Goal: Information Seeking & Learning: Compare options

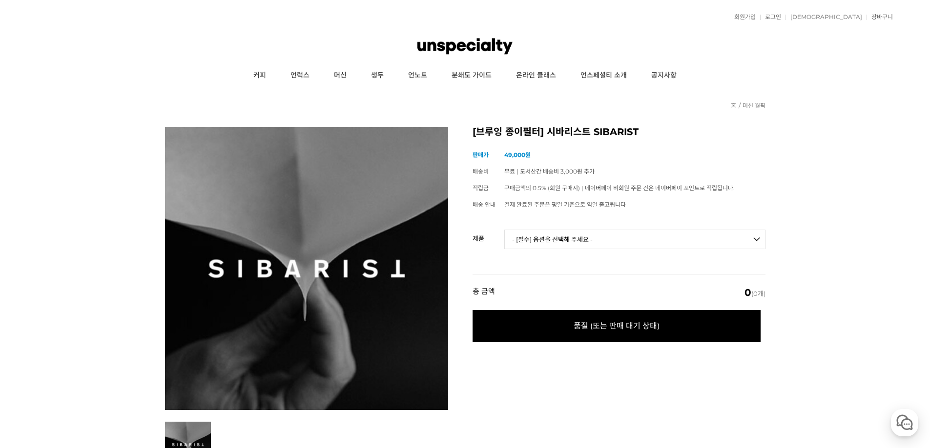
click at [590, 242] on select "- [필수] 옵션을 선택해 주세요 - ------------------- SIBARIST 듀얼 챔버 필터 SIBARIST 패스트 필터 콘 SI…" at bounding box center [634, 240] width 261 height 20
click at [462, 71] on link "분쇄도 가이드" at bounding box center [471, 75] width 64 height 24
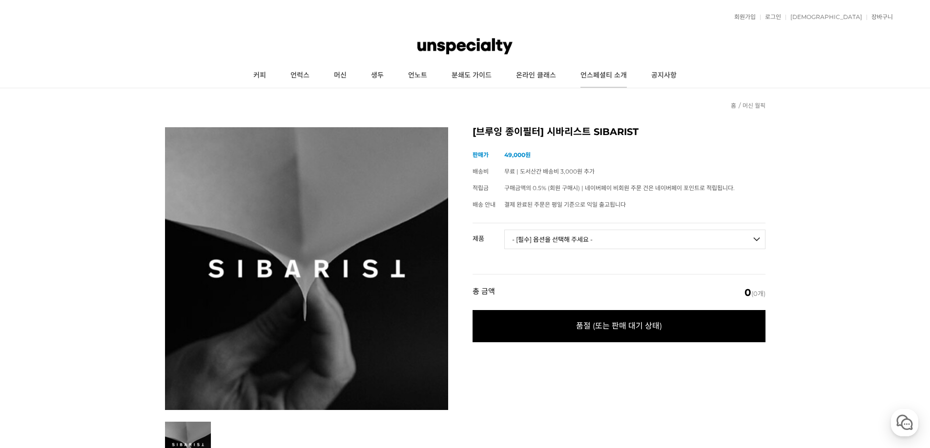
click at [590, 75] on link "언스페셜티 소개" at bounding box center [603, 75] width 71 height 24
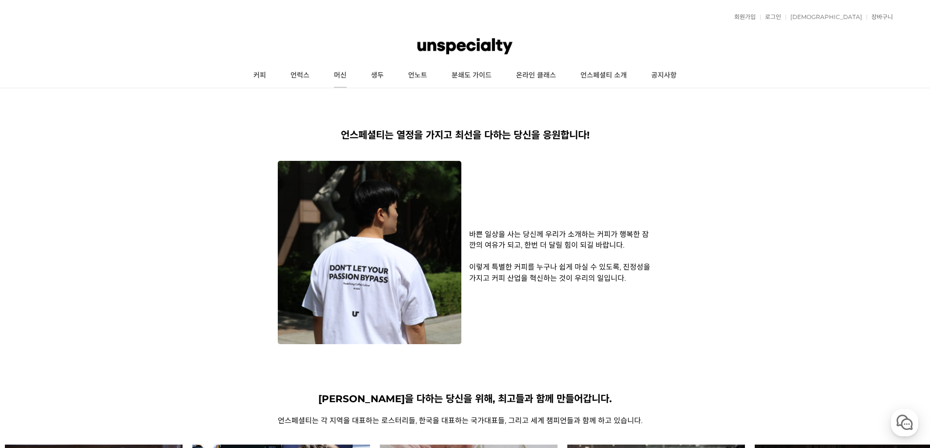
click at [341, 77] on link "머신" at bounding box center [340, 75] width 37 height 24
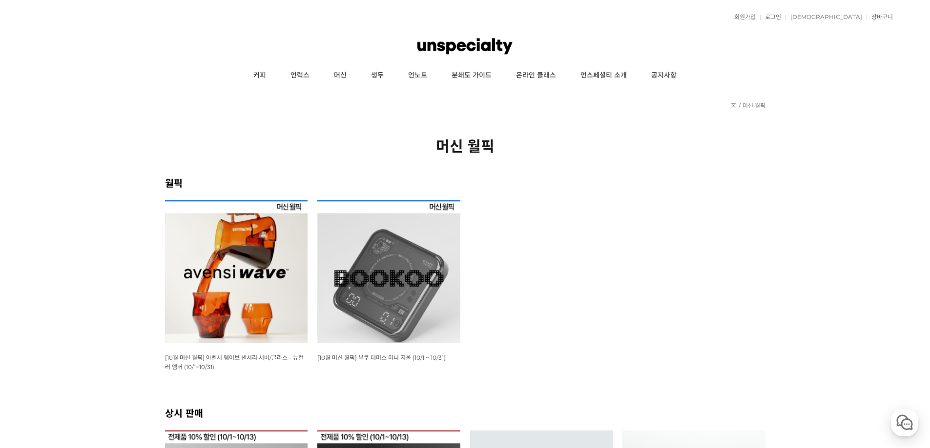
click at [387, 249] on img at bounding box center [388, 272] width 143 height 143
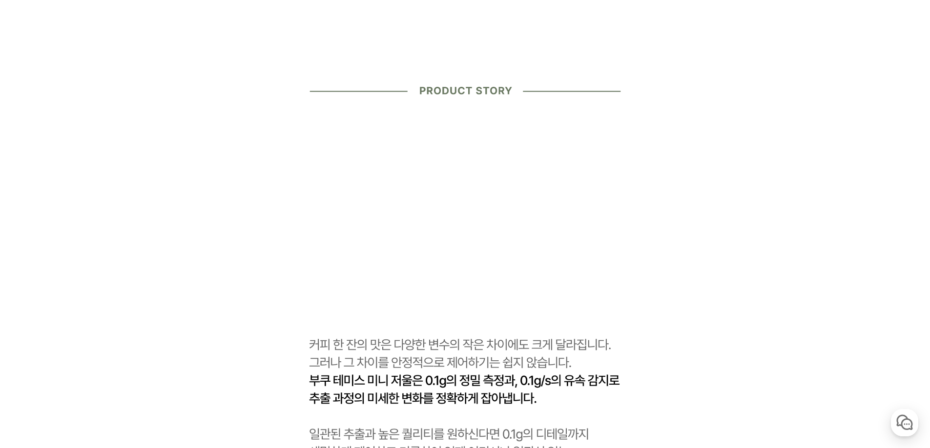
scroll to position [1073, 0]
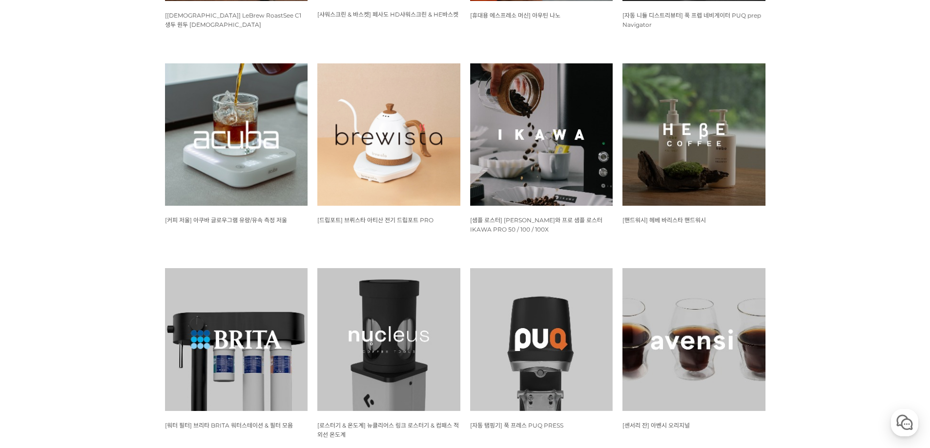
scroll to position [830, 0]
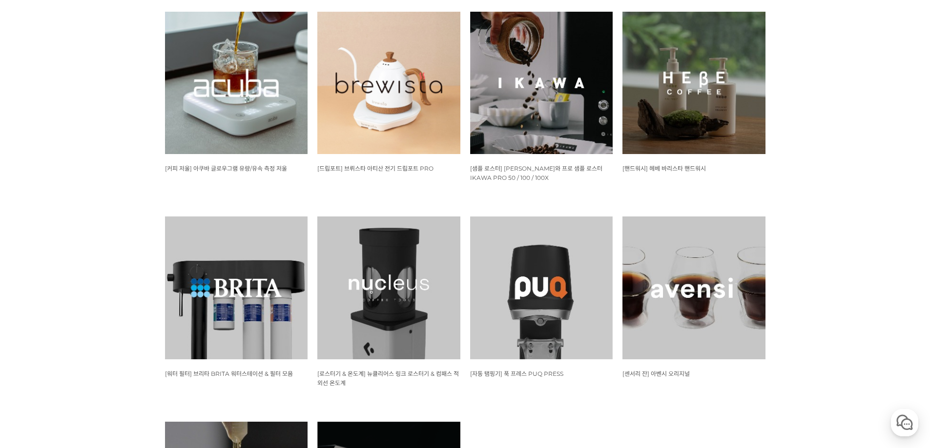
click at [387, 60] on img at bounding box center [388, 83] width 143 height 143
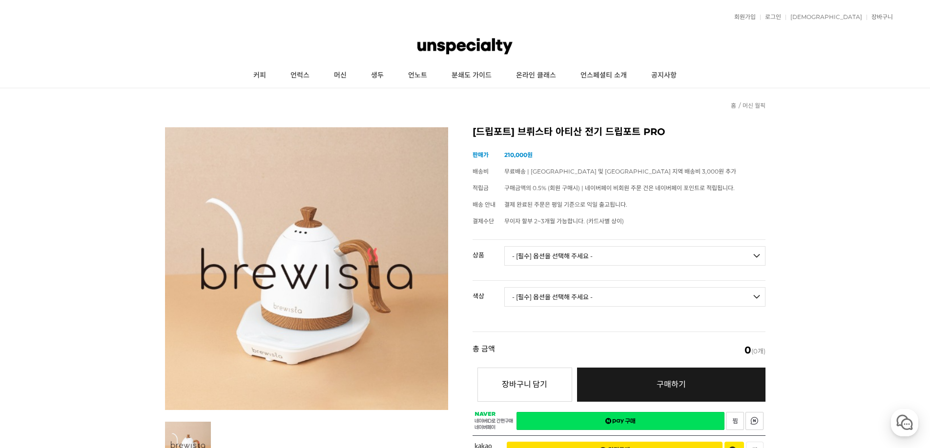
click at [549, 261] on select "- [필수] 옵션을 선택해 주세요 - ------------------- 브뤼스타 아티산 전기 드립포트 PRO 600mL 브뤼스타 아티산 전기…" at bounding box center [634, 256] width 261 height 20
select select "브뤼스타 아티산 전기 드립포트 PRO 600mL"
click at [504, 246] on select "- [필수] 옵션을 선택해 주세요 - ------------------- 브뤼스타 아티산 전기 드립포트 PRO 600mL 브뤼스타 아티산 전기…" at bounding box center [634, 256] width 261 height 20
click at [560, 297] on select "- [필수] 옵션을 선택해 주세요 - -------------------" at bounding box center [634, 297] width 261 height 20
click at [561, 296] on select "- [필수] 옵션을 선택해 주세요 - ------------------- 모던화이트 시크블랙 실버그레이 올블랙 올화이트 네덜란드오렌지 브라질옐…" at bounding box center [634, 297] width 261 height 20
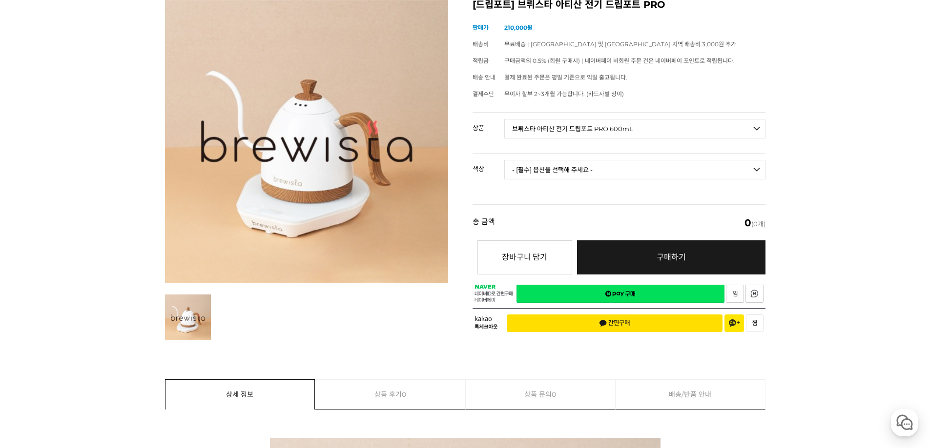
scroll to position [146, 0]
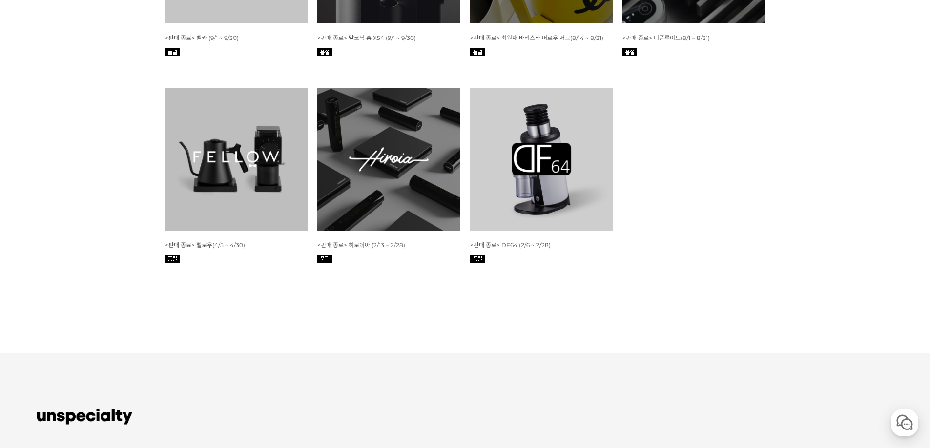
scroll to position [4335, 0]
